Goal: Information Seeking & Learning: Learn about a topic

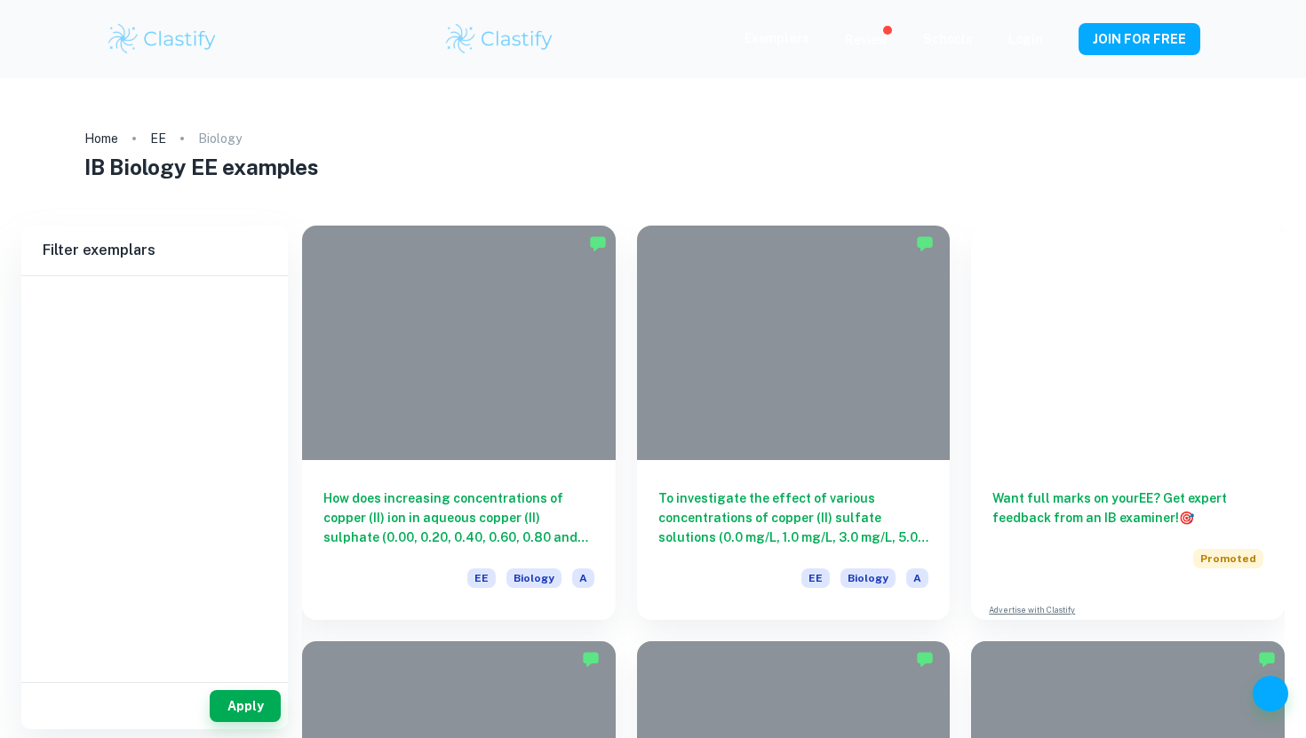
type input "Biology"
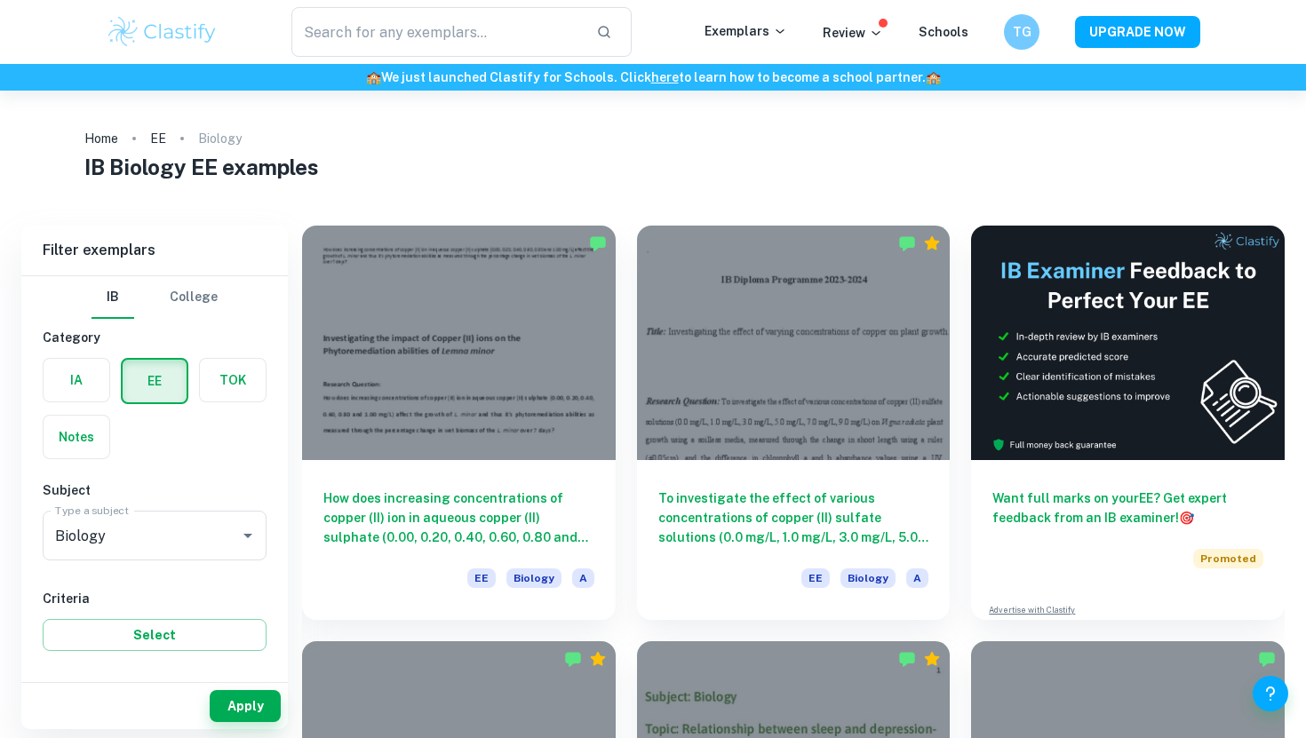
click at [76, 384] on label "button" at bounding box center [77, 380] width 66 height 43
click at [0, 0] on input "radio" at bounding box center [0, 0] width 0 height 0
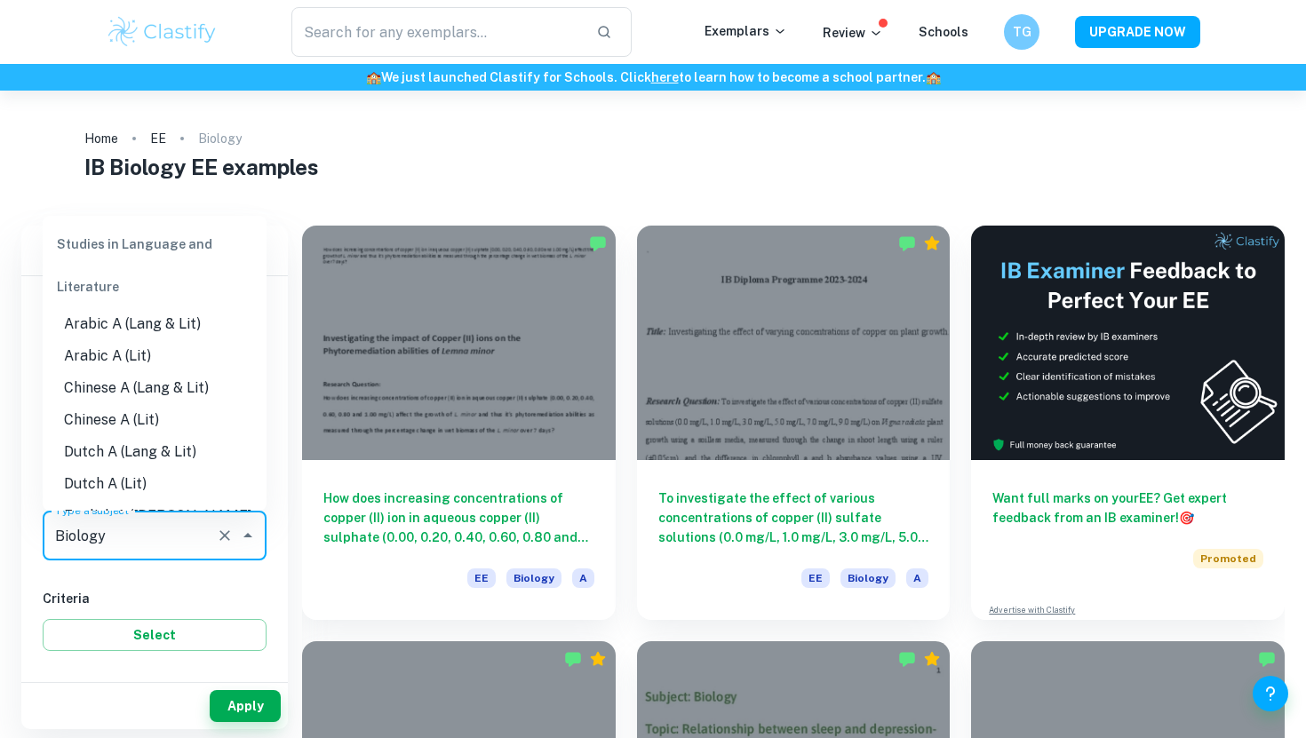
click at [162, 530] on input "Biology" at bounding box center [130, 536] width 158 height 34
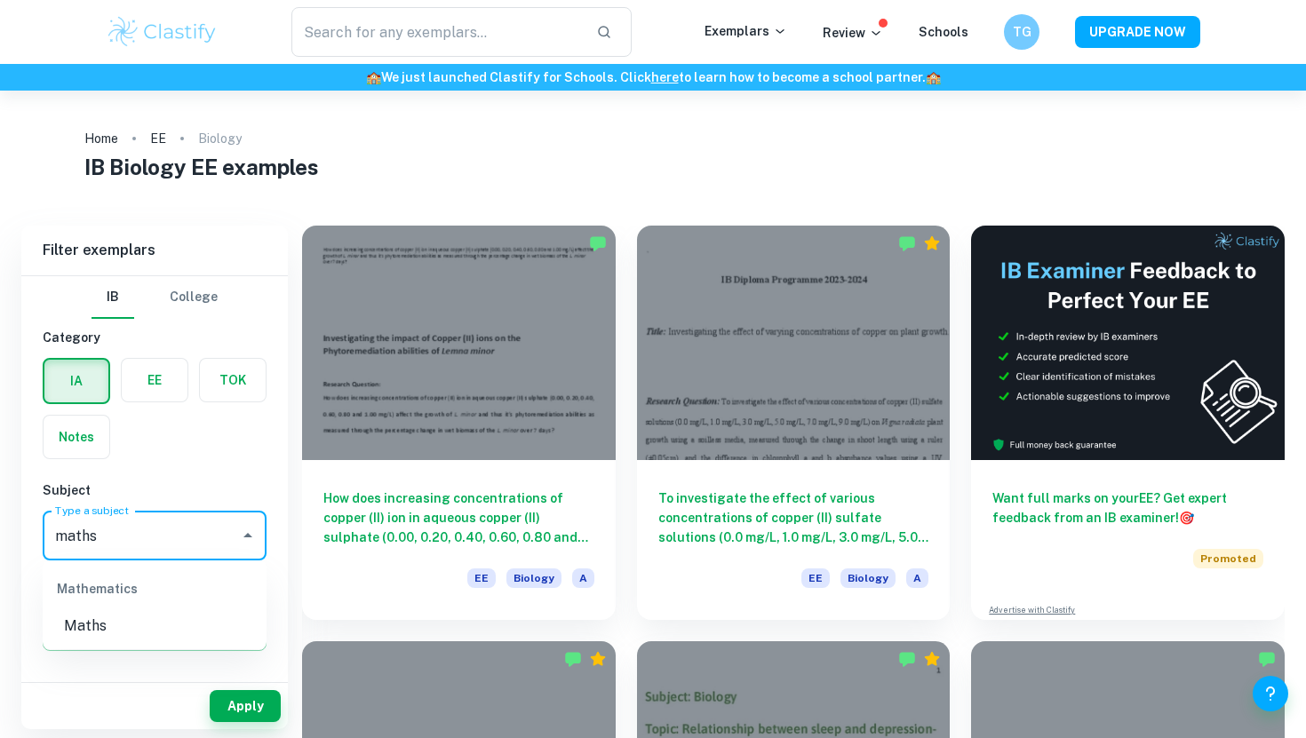
click at [161, 636] on li "Maths" at bounding box center [155, 626] width 224 height 32
type input "Maths"
click at [235, 701] on button "Apply" at bounding box center [245, 706] width 71 height 32
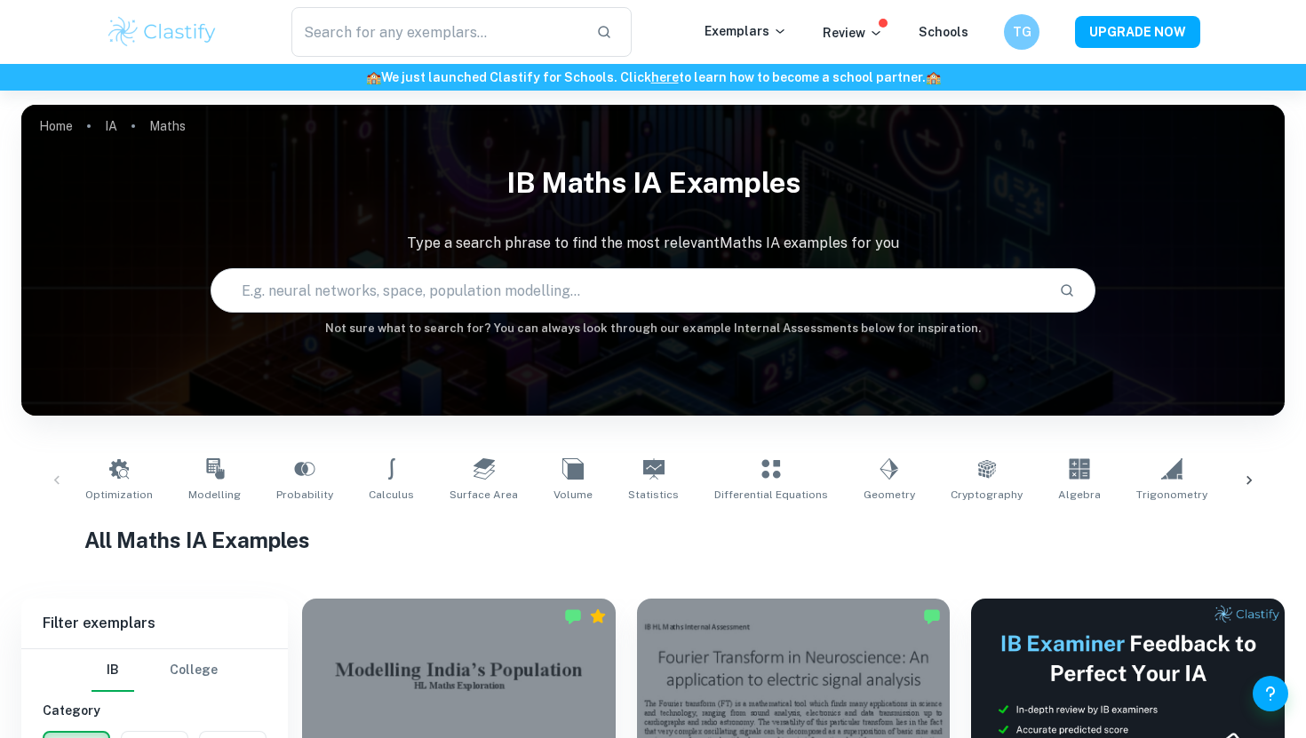
click at [491, 292] on input "text" at bounding box center [627, 291] width 833 height 50
type input "singapore repayment"
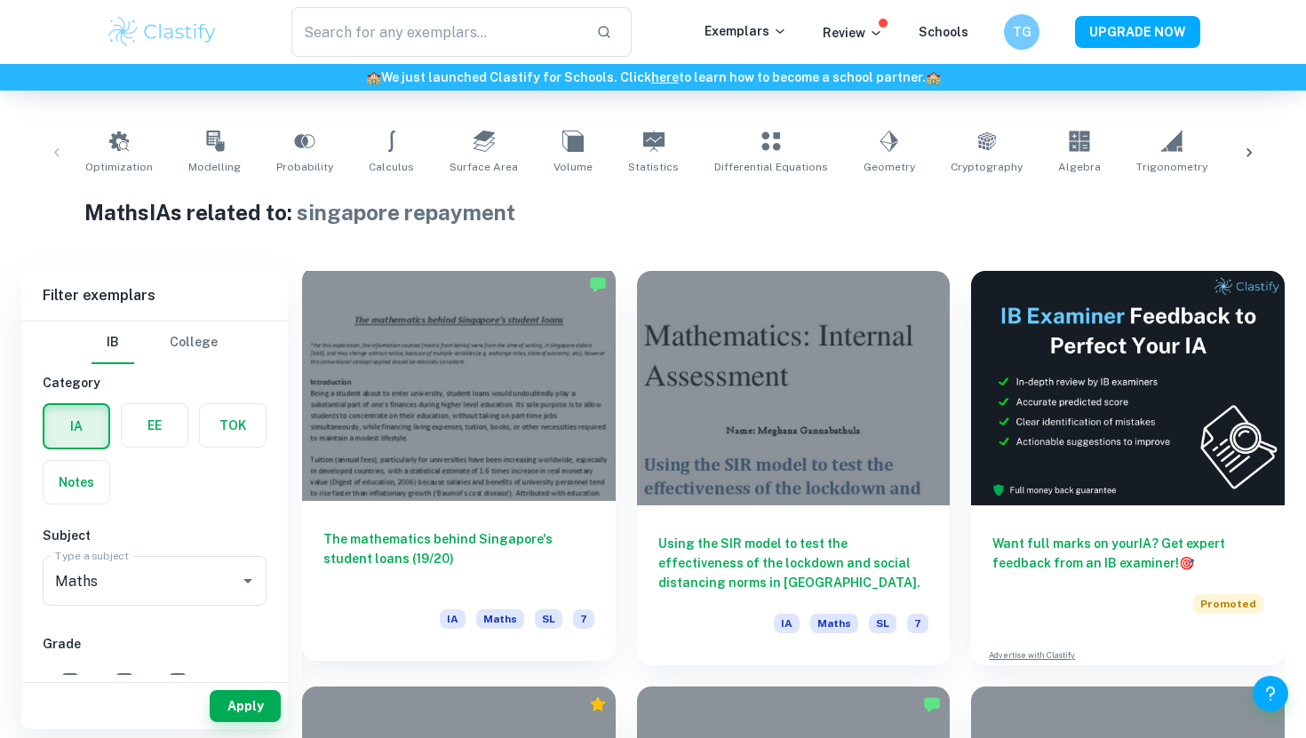
scroll to position [350, 0]
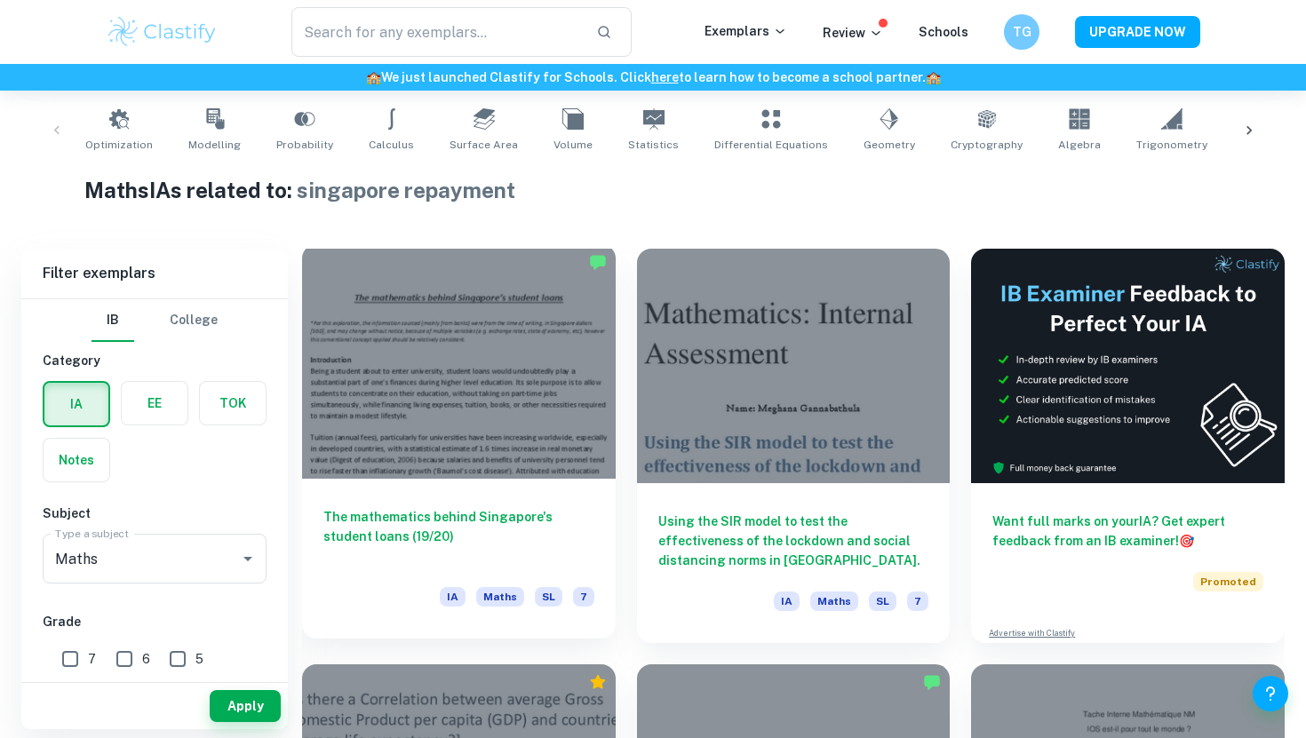
click at [508, 497] on div "The mathematics behind Singapore's student loans (19/20) IA Maths SL 7" at bounding box center [459, 559] width 314 height 160
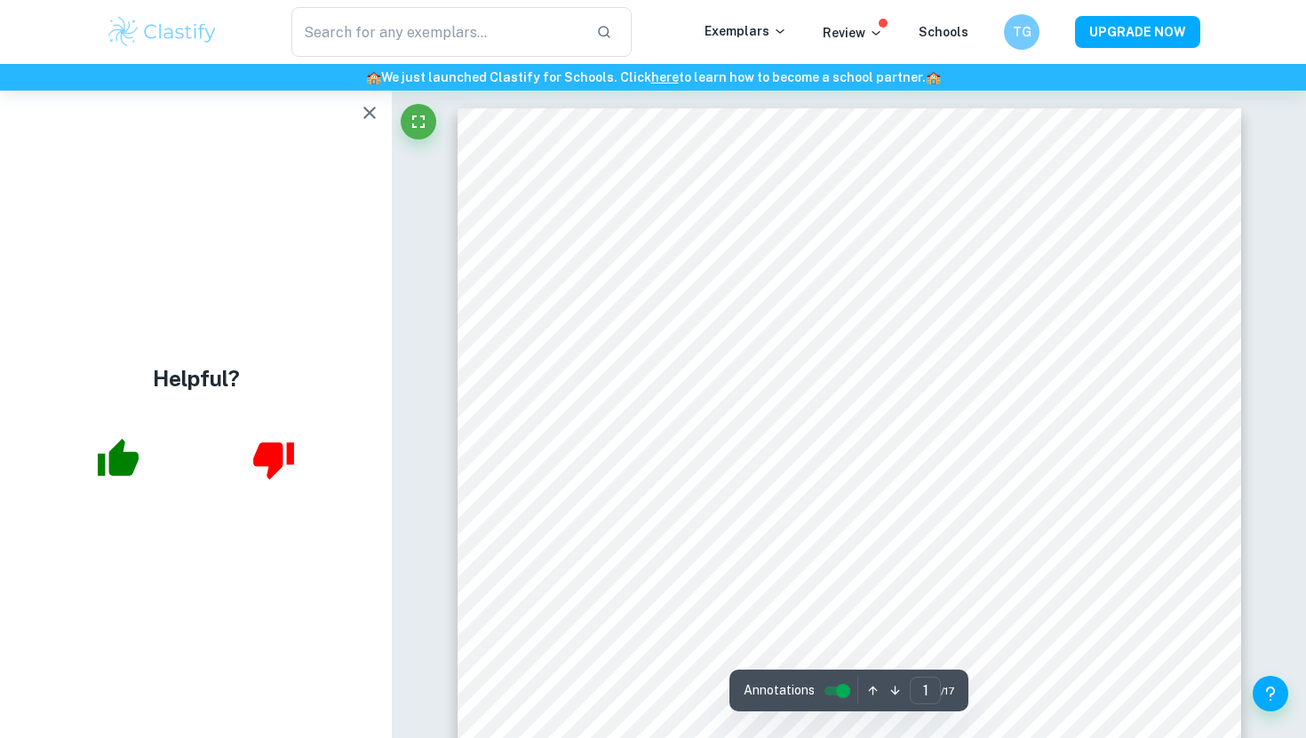
click at [374, 120] on icon "button" at bounding box center [369, 112] width 21 height 21
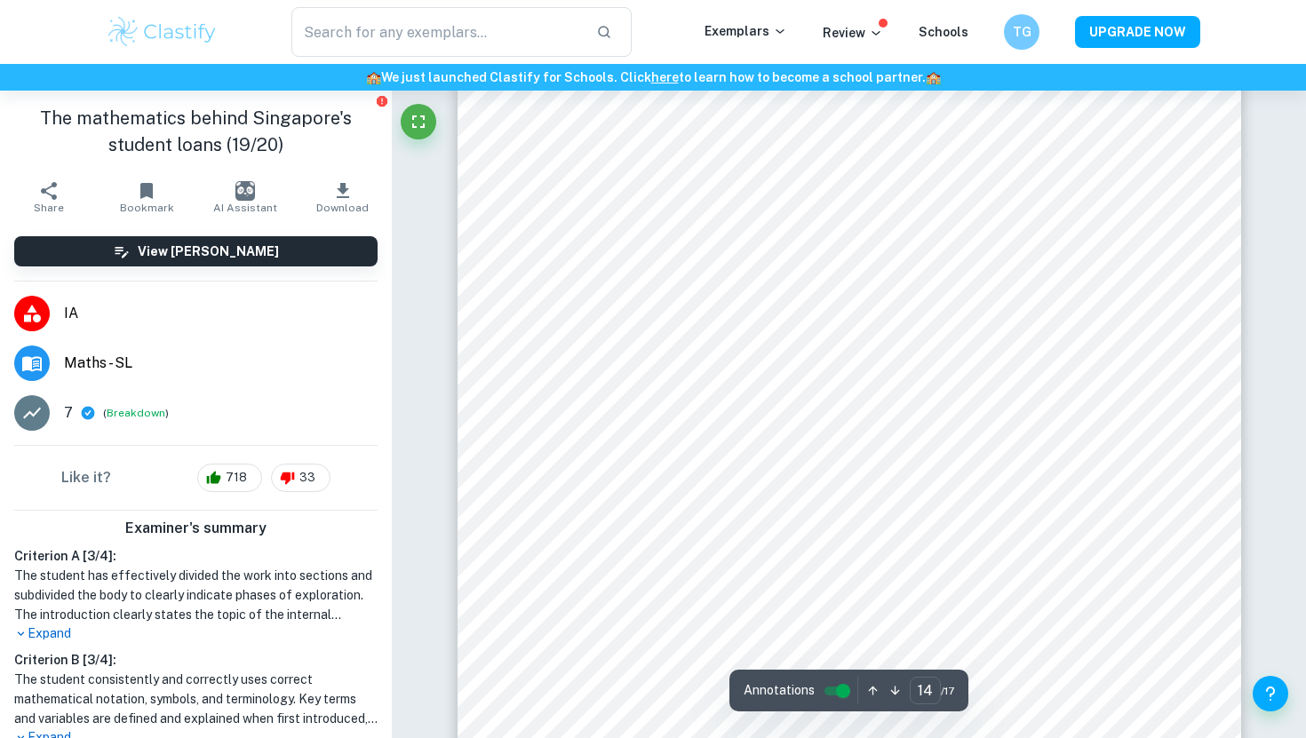
scroll to position [15011, 0]
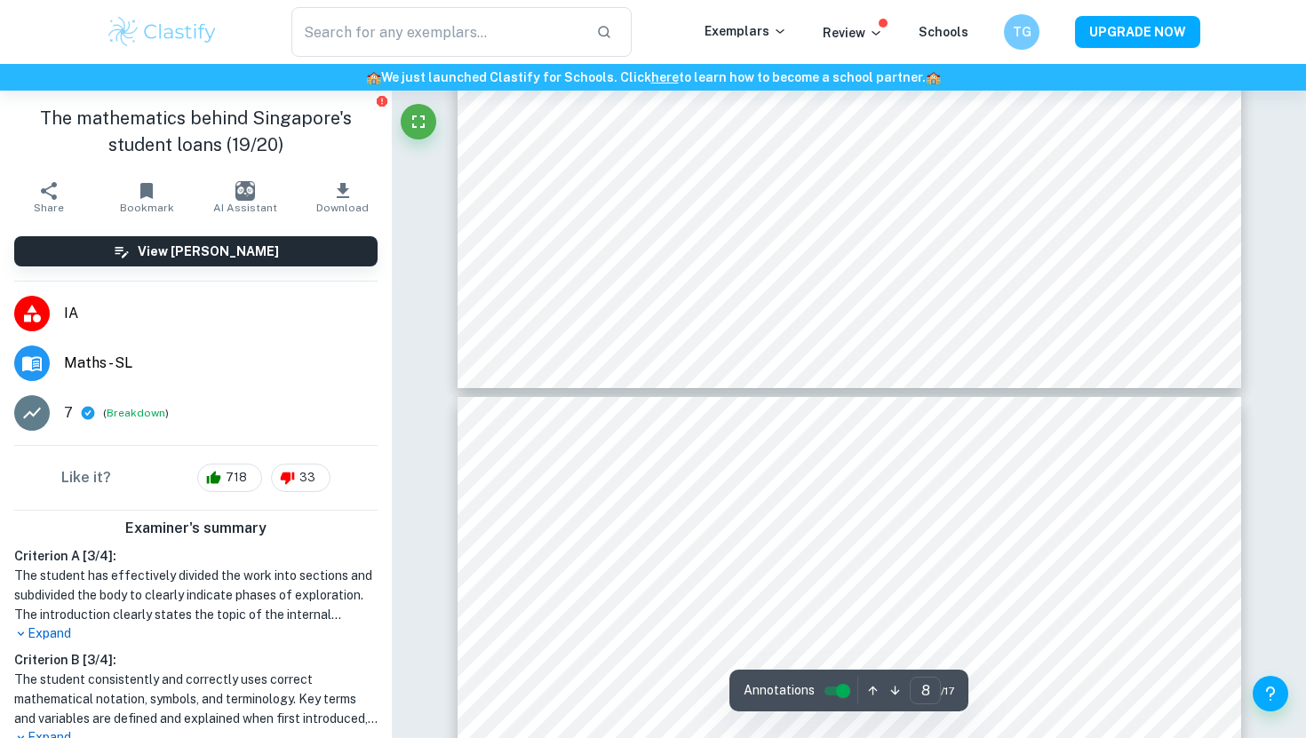
type input "7"
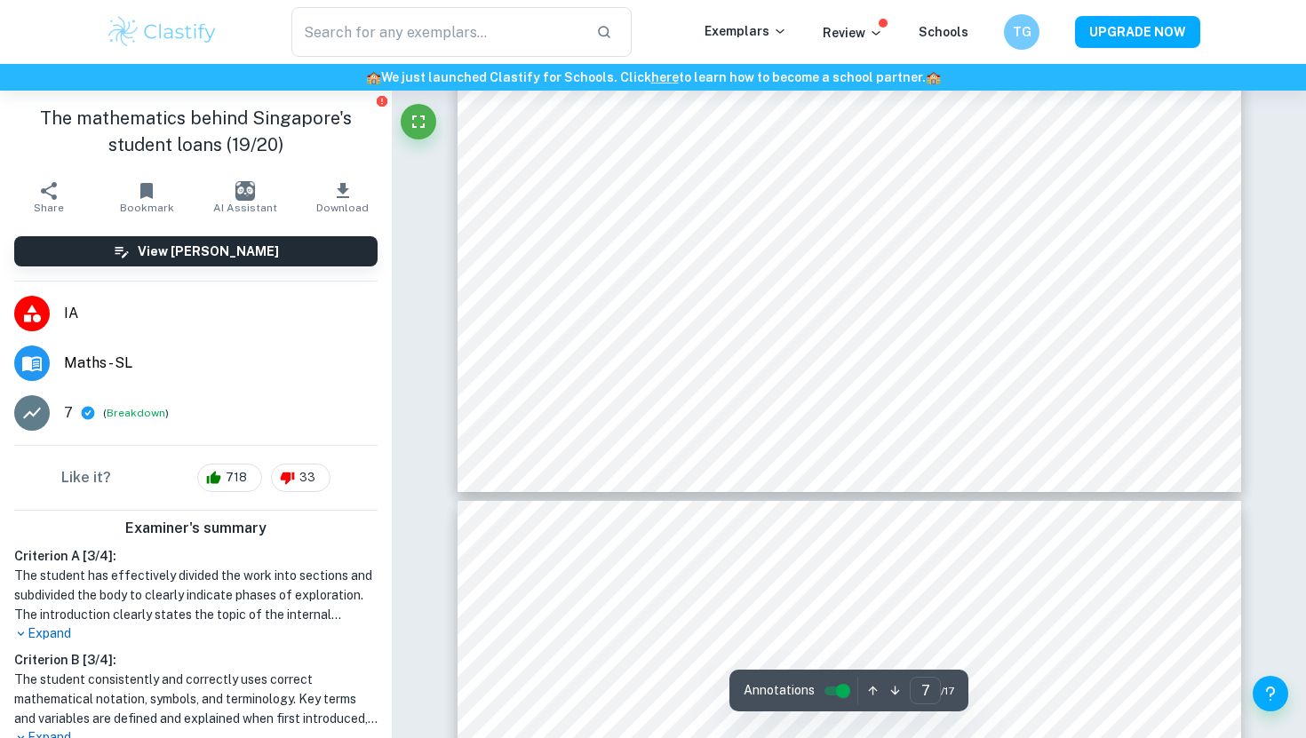
scroll to position [7089, 0]
